Goal: Find specific page/section: Find specific page/section

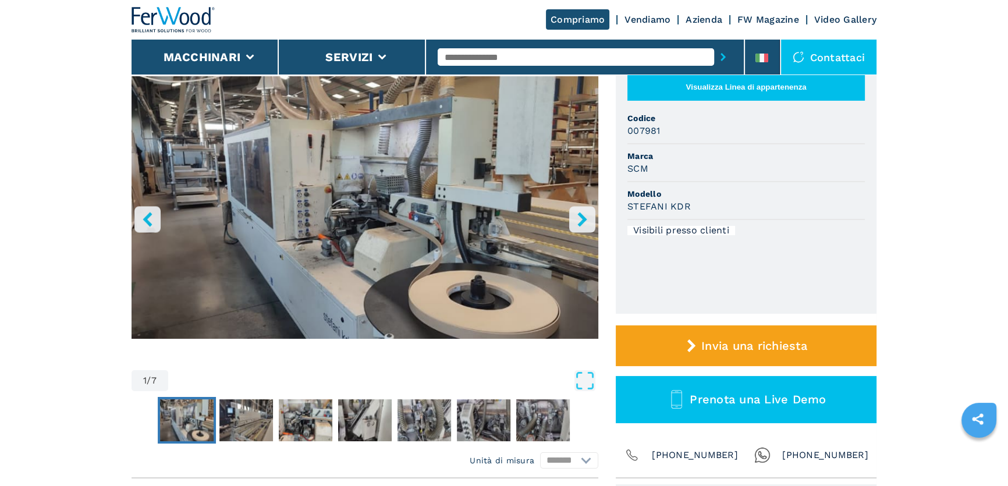
click at [193, 12] on img at bounding box center [173, 20] width 84 height 26
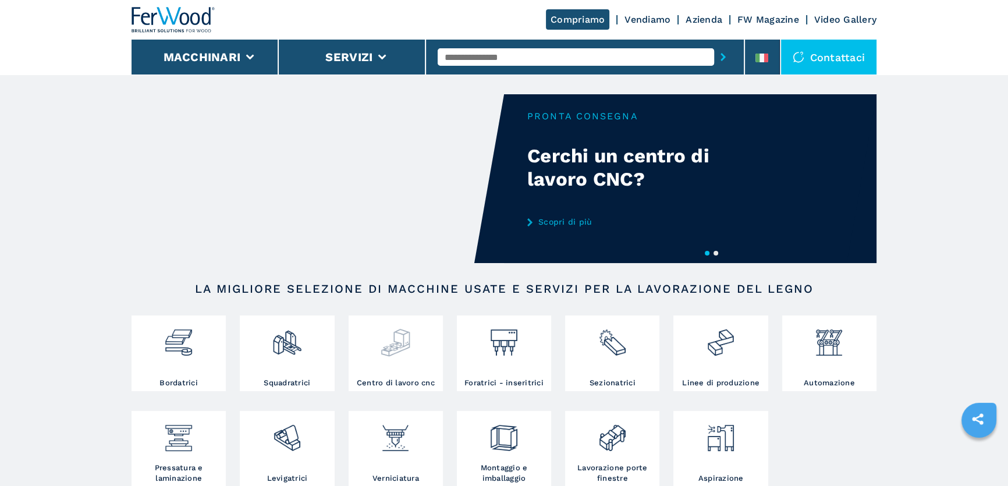
click at [387, 369] on div at bounding box center [395, 347] width 88 height 59
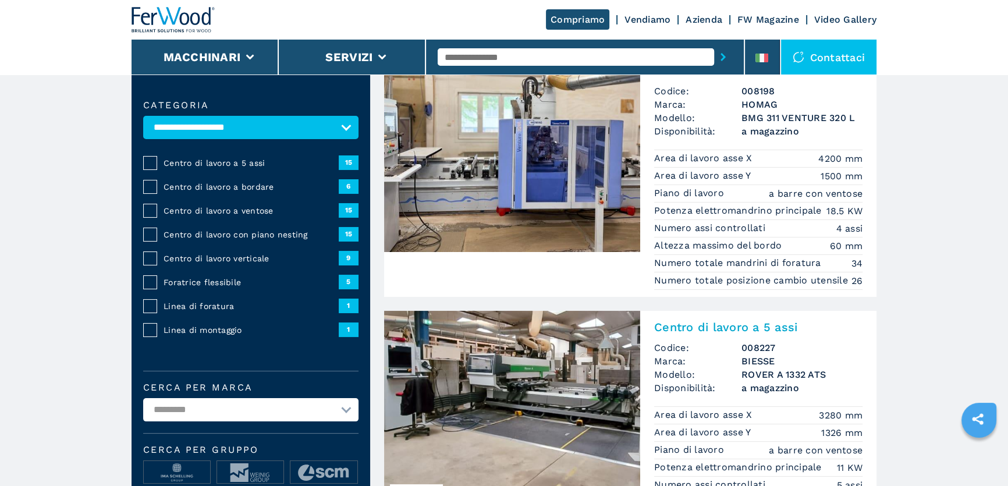
scroll to position [105, 0]
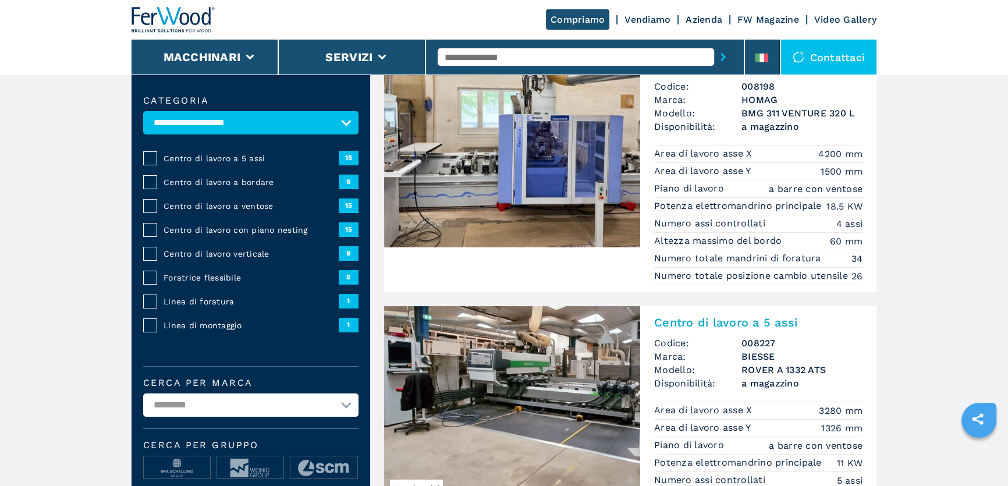
click at [244, 200] on span "Centro di lavoro a ventose" at bounding box center [250, 206] width 175 height 12
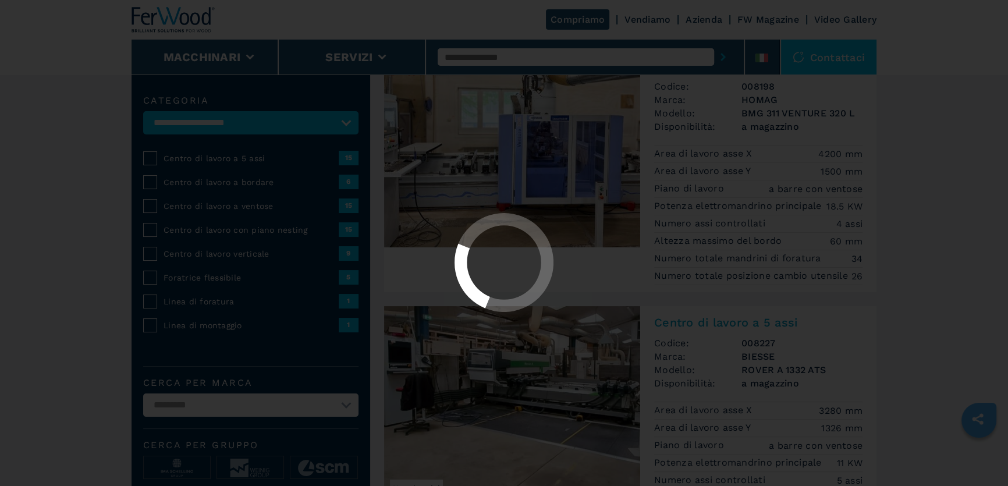
select select "**********"
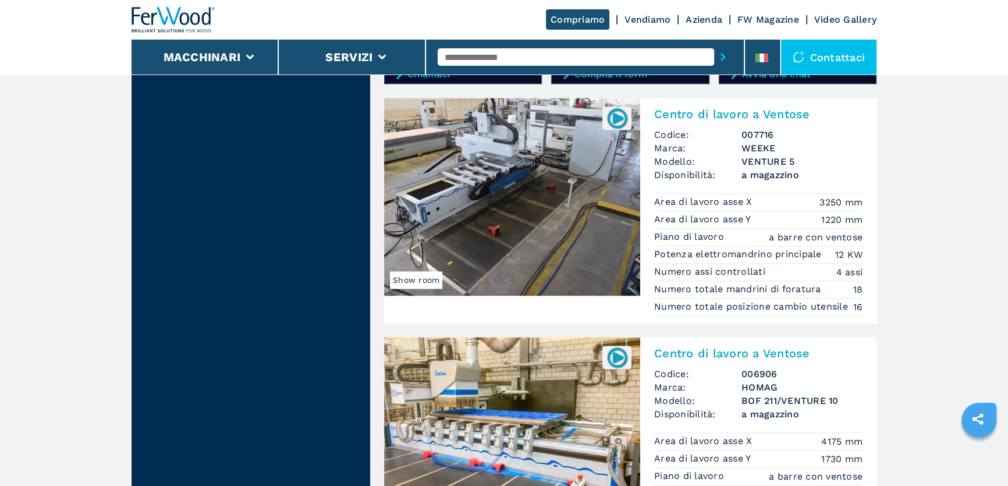
scroll to position [2168, 0]
